Goal: Complete Application Form: Complete application form

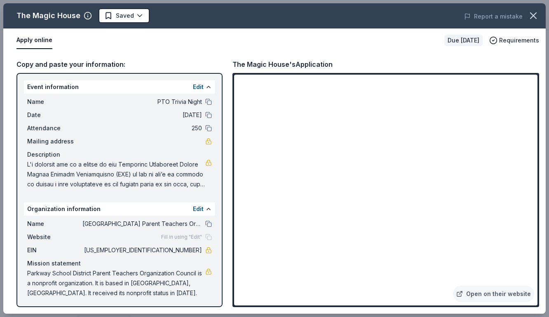
scroll to position [2, 0]
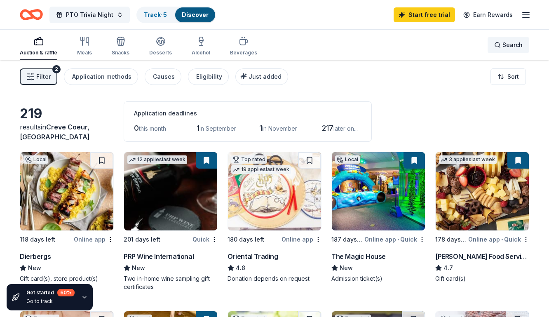
click at [499, 45] on div "Search" at bounding box center [508, 45] width 28 height 10
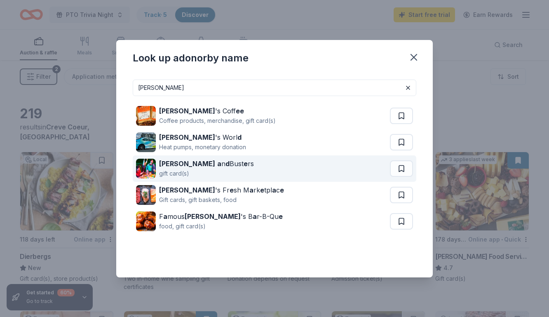
type input "[PERSON_NAME]"
click at [218, 170] on div "Dave a n d Bust e rs gift card(s)" at bounding box center [263, 168] width 254 height 26
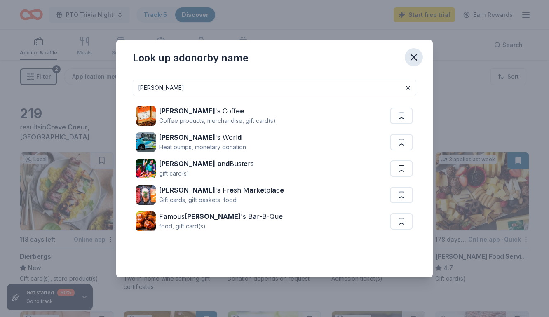
click at [411, 60] on icon "button" at bounding box center [414, 57] width 6 height 6
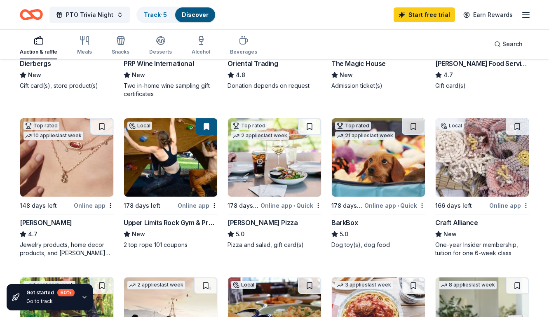
scroll to position [192, 0]
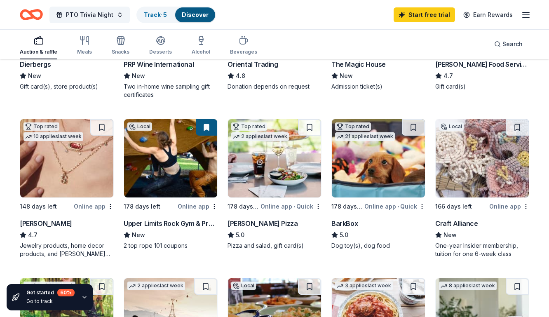
click at [191, 172] on img at bounding box center [170, 158] width 93 height 78
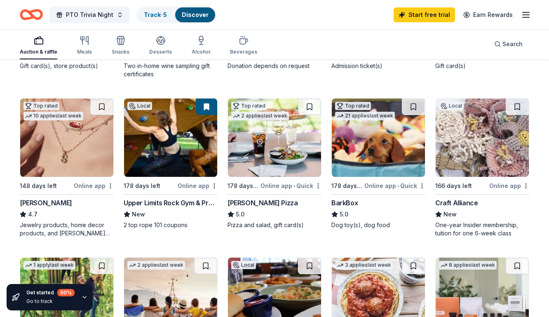
scroll to position [213, 0]
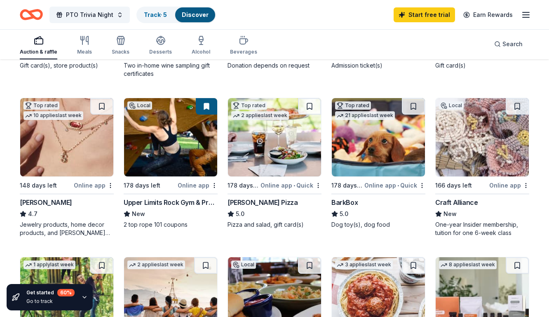
click at [477, 148] on img at bounding box center [481, 137] width 93 height 78
click at [144, 138] on img at bounding box center [170, 137] width 93 height 78
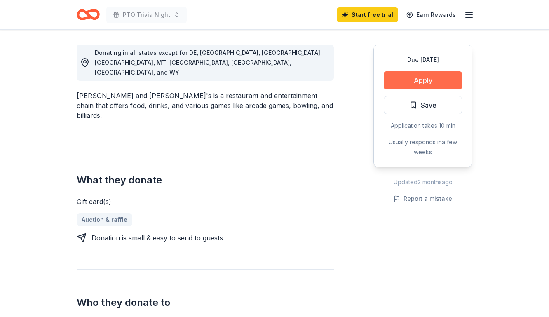
click at [429, 82] on button "Apply" at bounding box center [423, 80] width 78 height 18
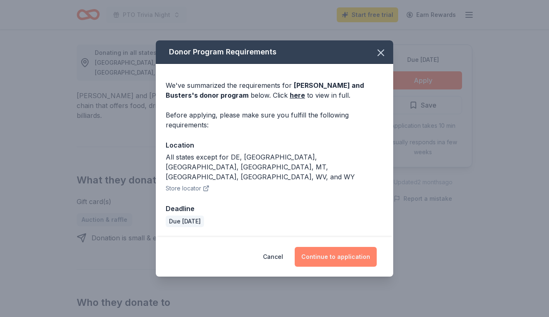
click at [326, 248] on button "Continue to application" at bounding box center [336, 257] width 82 height 20
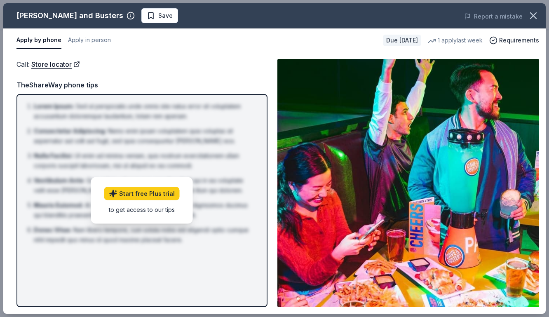
click at [213, 31] on div "Apply by phone Apply in person Due in 178 days 1 apply last week Requirements" at bounding box center [274, 40] width 542 height 24
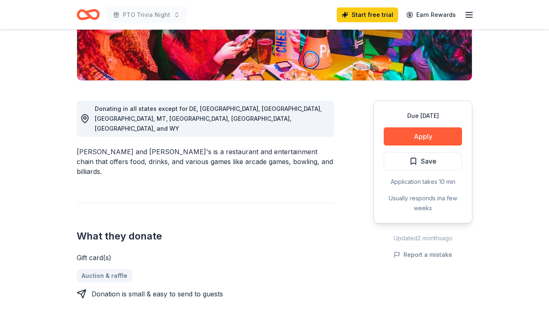
scroll to position [212, 0]
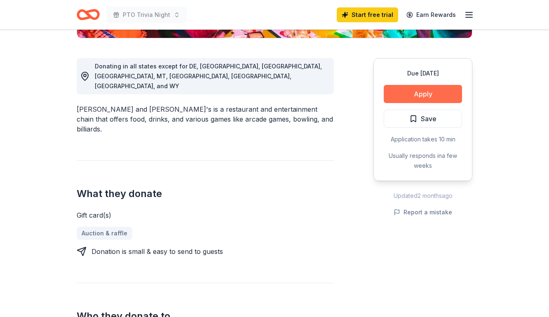
click at [434, 93] on button "Apply" at bounding box center [423, 94] width 78 height 18
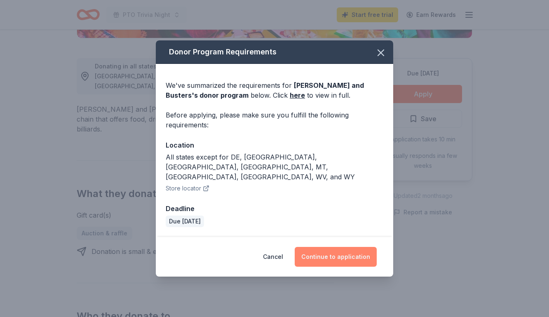
click at [347, 247] on button "Continue to application" at bounding box center [336, 257] width 82 height 20
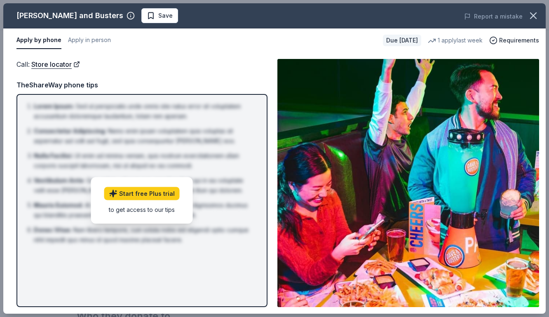
click at [156, 211] on div "to get access to our tips" at bounding box center [141, 209] width 75 height 9
click at [70, 84] on div "TheShareWay phone tips" at bounding box center [141, 85] width 251 height 11
click at [58, 65] on link "Store locator" at bounding box center [55, 64] width 49 height 11
click at [73, 41] on button "Apply in person" at bounding box center [89, 40] width 43 height 17
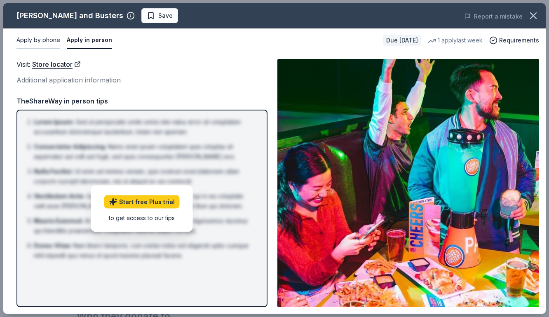
click at [52, 40] on button "Apply by phone" at bounding box center [38, 40] width 44 height 17
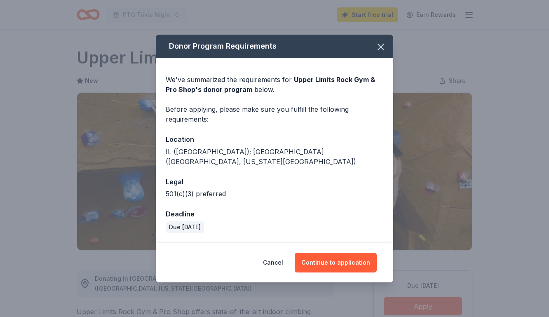
scroll to position [80, 0]
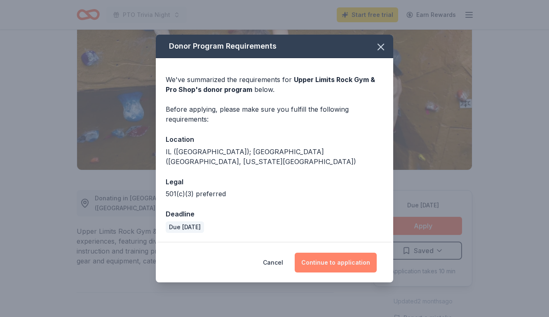
click at [323, 255] on button "Continue to application" at bounding box center [336, 263] width 82 height 20
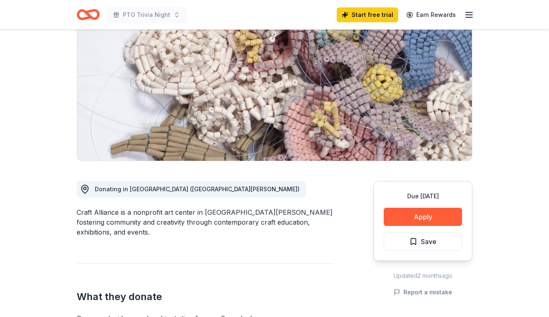
scroll to position [89, 0]
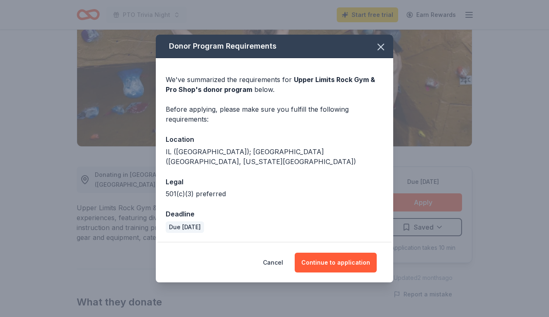
scroll to position [104, 0]
click at [328, 262] on button "Continue to application" at bounding box center [336, 263] width 82 height 20
